Goal: Task Accomplishment & Management: Manage account settings

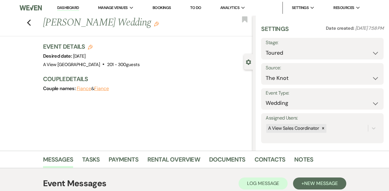
select select "5"
select select "2"
select select "3415"
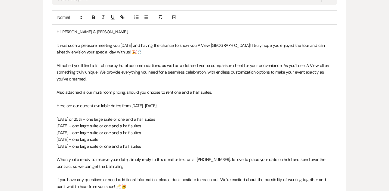
scroll to position [359, 0]
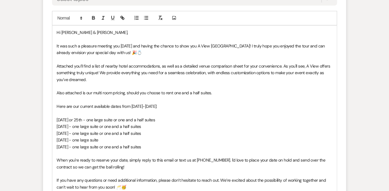
click at [132, 46] on span "It was such a pleasure meeting you [DATE] and having the chance to show you A V…" at bounding box center [191, 49] width 269 height 12
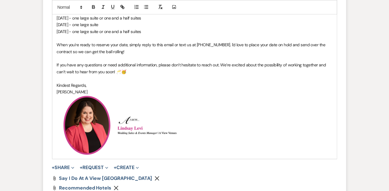
scroll to position [582, 0]
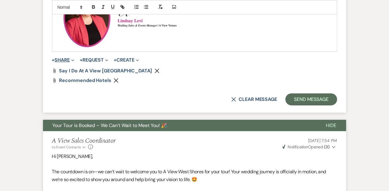
click at [62, 62] on button "+ Share Expand" at bounding box center [63, 60] width 23 height 5
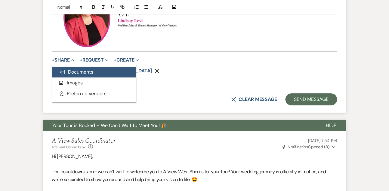
click at [74, 72] on span "Doc Upload Documents" at bounding box center [76, 72] width 34 height 6
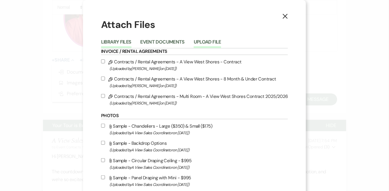
click at [210, 41] on button "Upload File" at bounding box center [207, 44] width 27 height 8
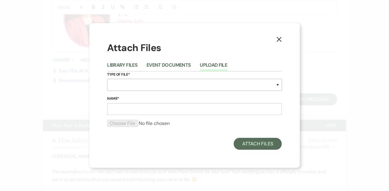
click at [121, 87] on select "Special Event Insurance Vendor Certificate of Insurance Contracts / Rental Agre…" at bounding box center [194, 85] width 174 height 12
select select "43"
click at [107, 79] on select "Special Event Insurance Vendor Certificate of Insurance Contracts / Rental Agre…" at bounding box center [194, 85] width 174 height 12
click at [129, 108] on input "Name*" at bounding box center [194, 109] width 174 height 12
type input "Multiroom Pricing - A View West Shores"
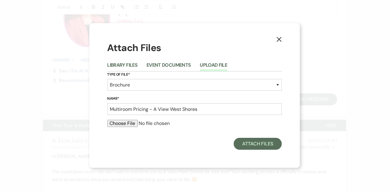
click at [128, 126] on input "file" at bounding box center [194, 123] width 174 height 7
type input "C:\fakepath\AVWS Multi Room Brochure.pdf"
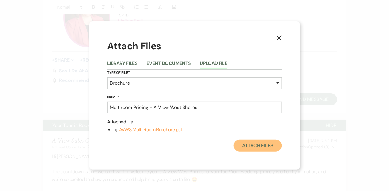
click at [251, 142] on button "Attach Files" at bounding box center [258, 146] width 48 height 12
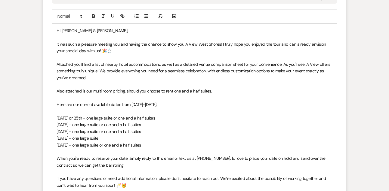
scroll to position [360, 0]
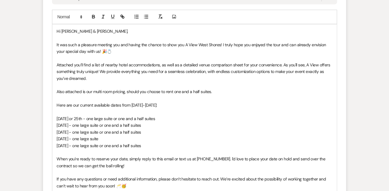
click at [88, 49] on span "It was such a pleasure meeting you and having the chance to show you A View Wes…" at bounding box center [192, 48] width 270 height 12
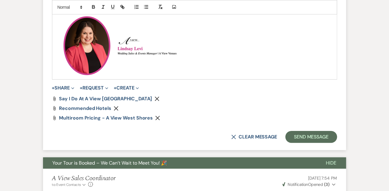
scroll to position [557, 0]
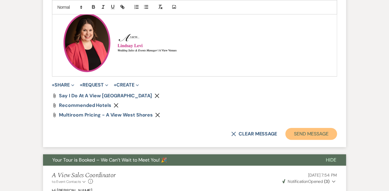
click at [311, 138] on button "Send Message" at bounding box center [310, 134] width 51 height 12
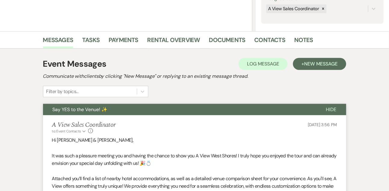
scroll to position [0, 0]
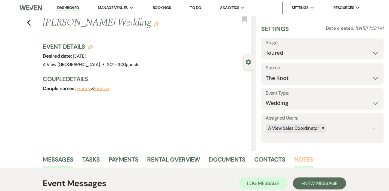
click at [294, 160] on link "Notes" at bounding box center [303, 161] width 19 height 13
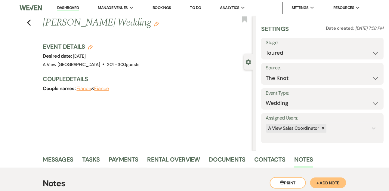
click at [71, 6] on link "Dashboard" at bounding box center [68, 8] width 22 height 6
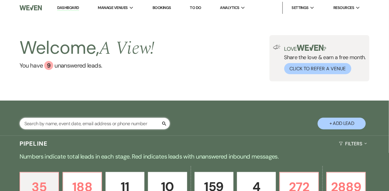
click at [51, 130] on input "text" at bounding box center [95, 124] width 150 height 12
type input "[PERSON_NAME]"
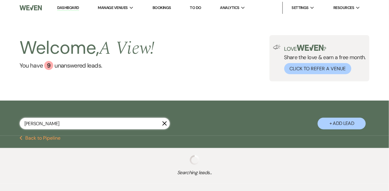
select select "8"
select select "4"
select select "8"
select select "4"
select select "8"
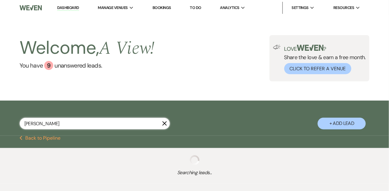
select select "5"
select select "8"
select select "6"
select select "8"
select select "5"
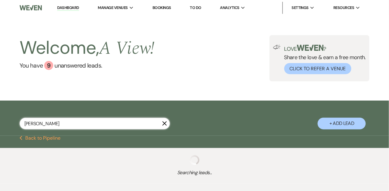
select select "8"
select select "4"
select select "8"
select select "5"
select select "8"
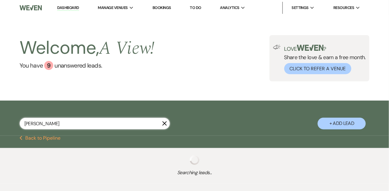
select select "8"
select select "2"
select select "8"
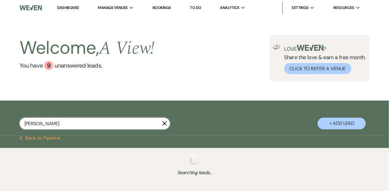
select select "11"
select select "8"
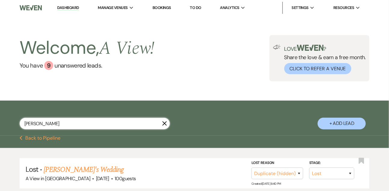
type input "[PERSON_NAME]"
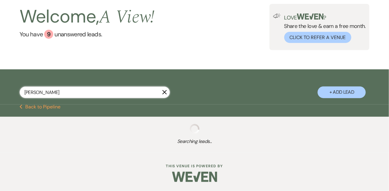
select select "8"
select select "6"
select select "8"
select select "5"
select select "8"
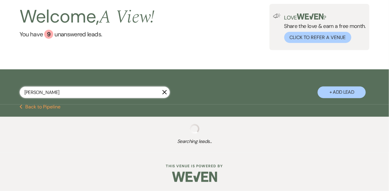
select select "10"
select select "8"
select select "4"
select select "8"
select select "4"
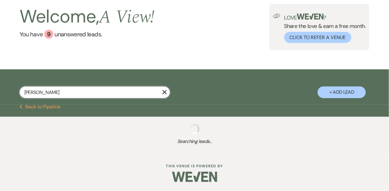
select select "8"
select select "5"
select select "8"
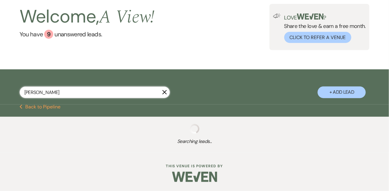
select select "2"
select select "8"
select select "11"
select select "8"
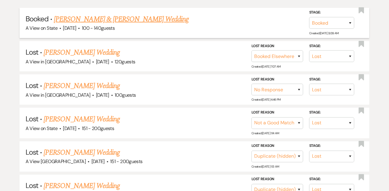
scroll to position [153, 0]
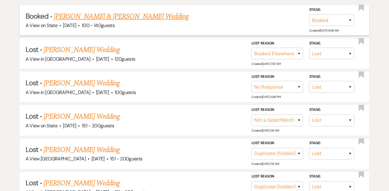
type input "[PERSON_NAME]"
click at [96, 20] on link "[PERSON_NAME] & [PERSON_NAME] Wedding" at bounding box center [121, 16] width 135 height 11
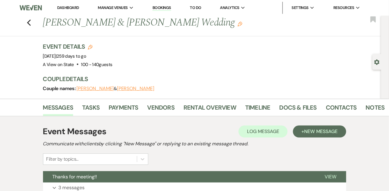
click at [376, 60] on icon "Gear" at bounding box center [376, 62] width 5 height 5
select select "5"
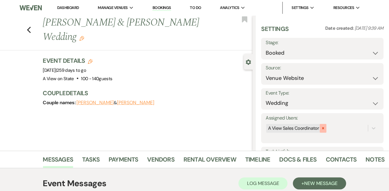
click at [322, 127] on icon at bounding box center [323, 128] width 4 height 4
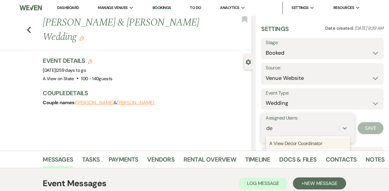
type input "dec"
click at [315, 146] on div "A View Decor Coordinator" at bounding box center [307, 144] width 84 height 12
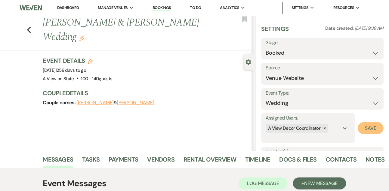
click at [374, 131] on button "Save" at bounding box center [370, 128] width 26 height 12
